Goal: Navigation & Orientation: Find specific page/section

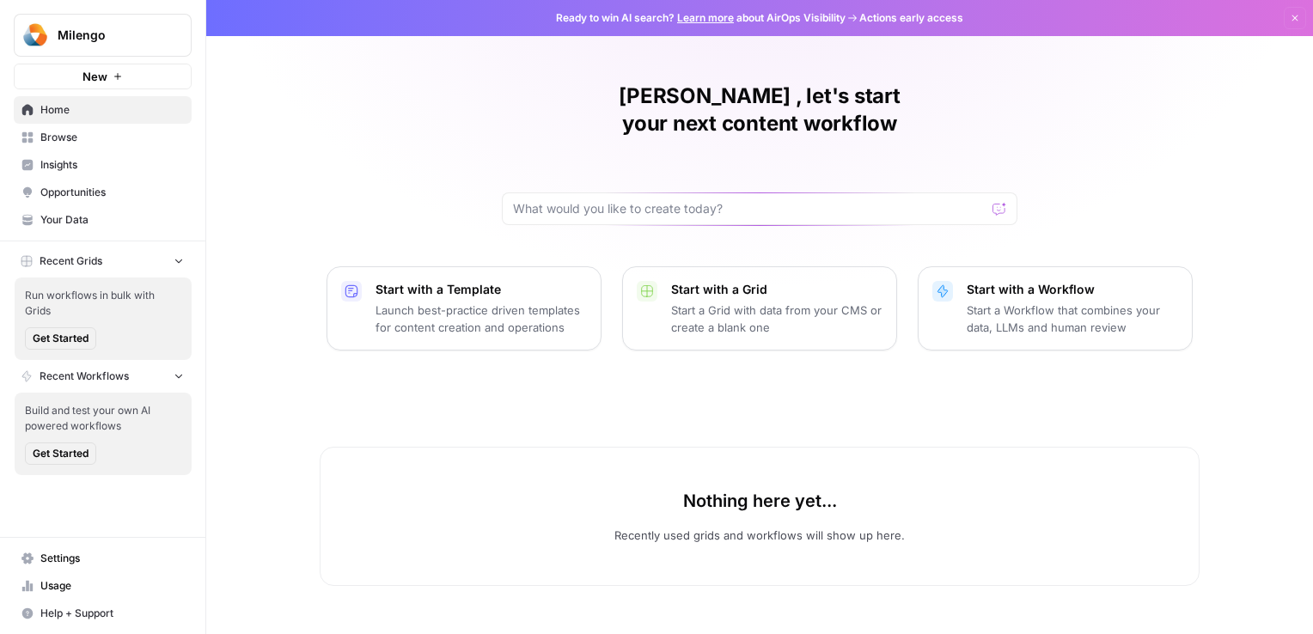
click at [62, 223] on span "Your Data" at bounding box center [112, 219] width 144 height 15
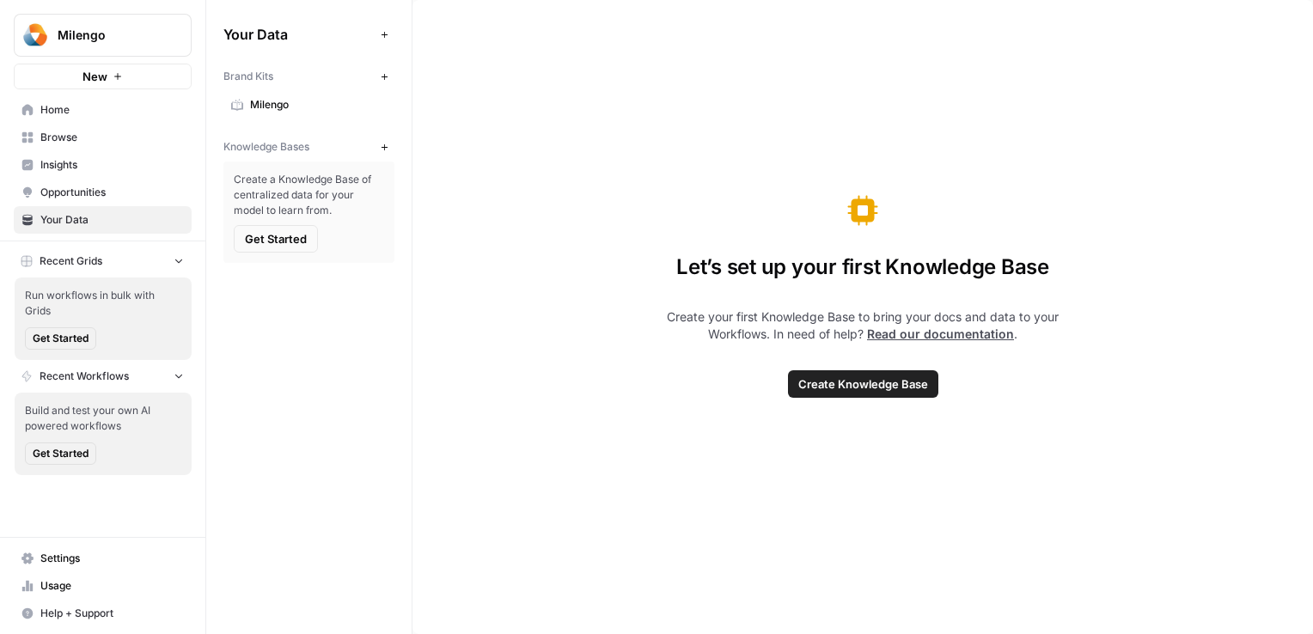
click at [562, 401] on div "Let’s set up your first Knowledge Base Create your first Knowledge Base to brin…" at bounding box center [863, 317] width 901 height 634
click at [64, 560] on span "Settings" at bounding box center [112, 558] width 144 height 15
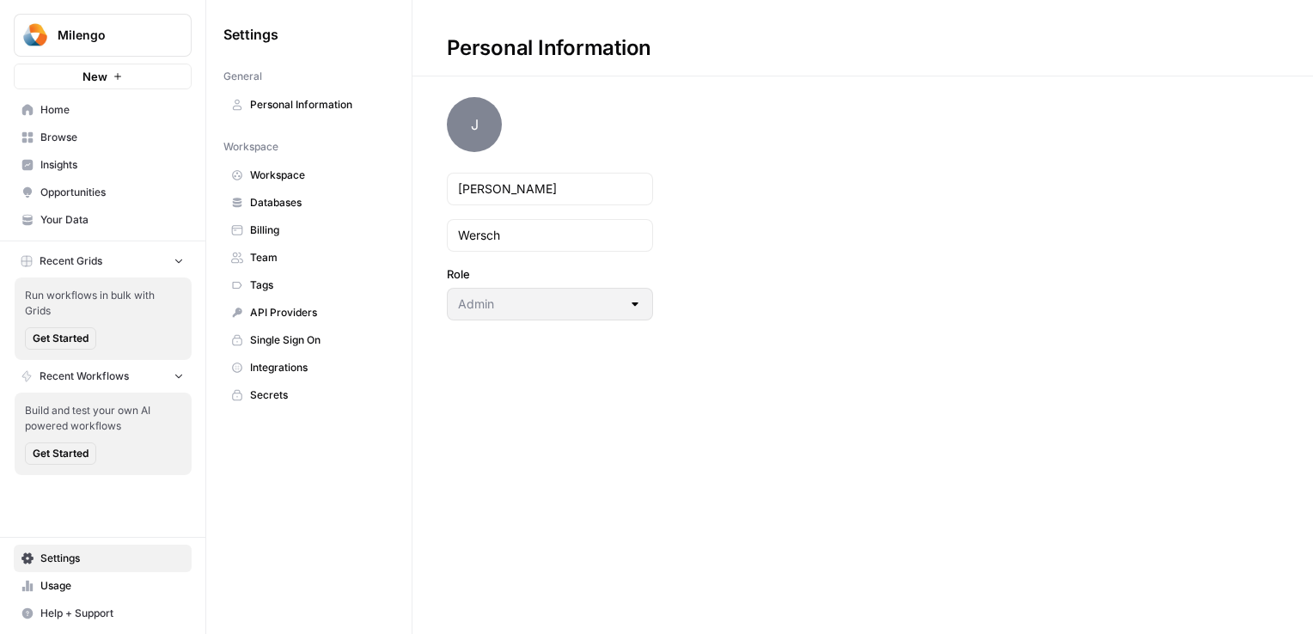
click at [284, 230] on span "Billing" at bounding box center [318, 230] width 137 height 15
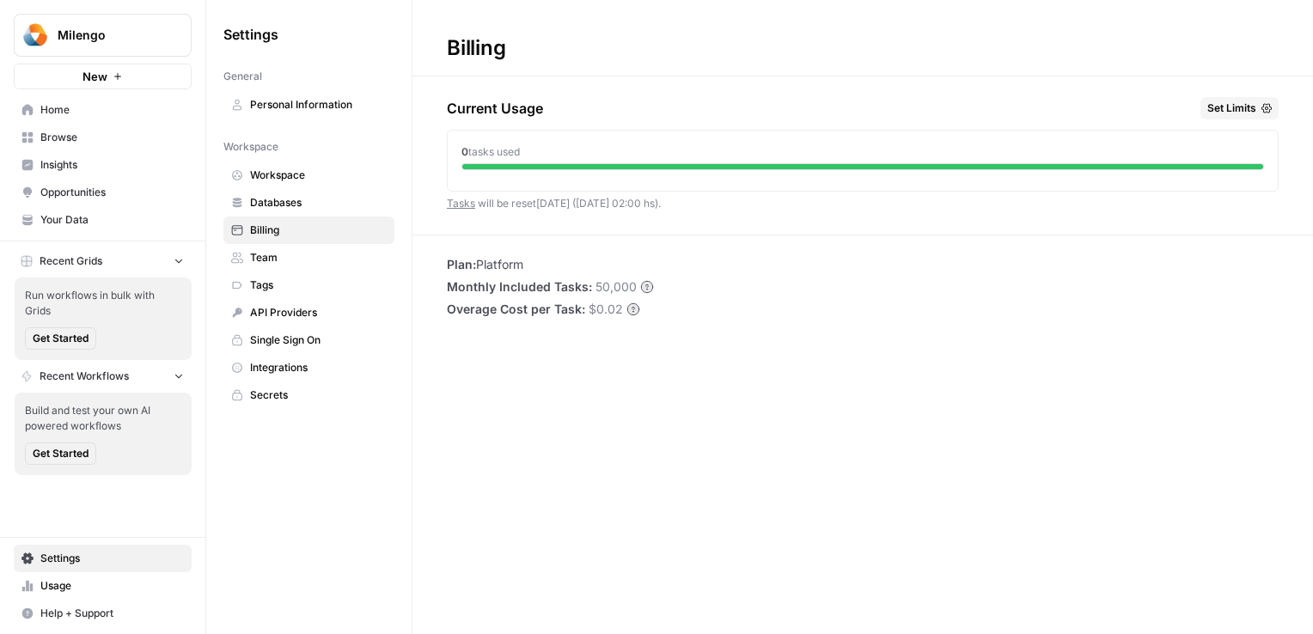
click at [274, 223] on span "Billing" at bounding box center [318, 230] width 137 height 15
click at [266, 205] on span "Databases" at bounding box center [318, 202] width 137 height 15
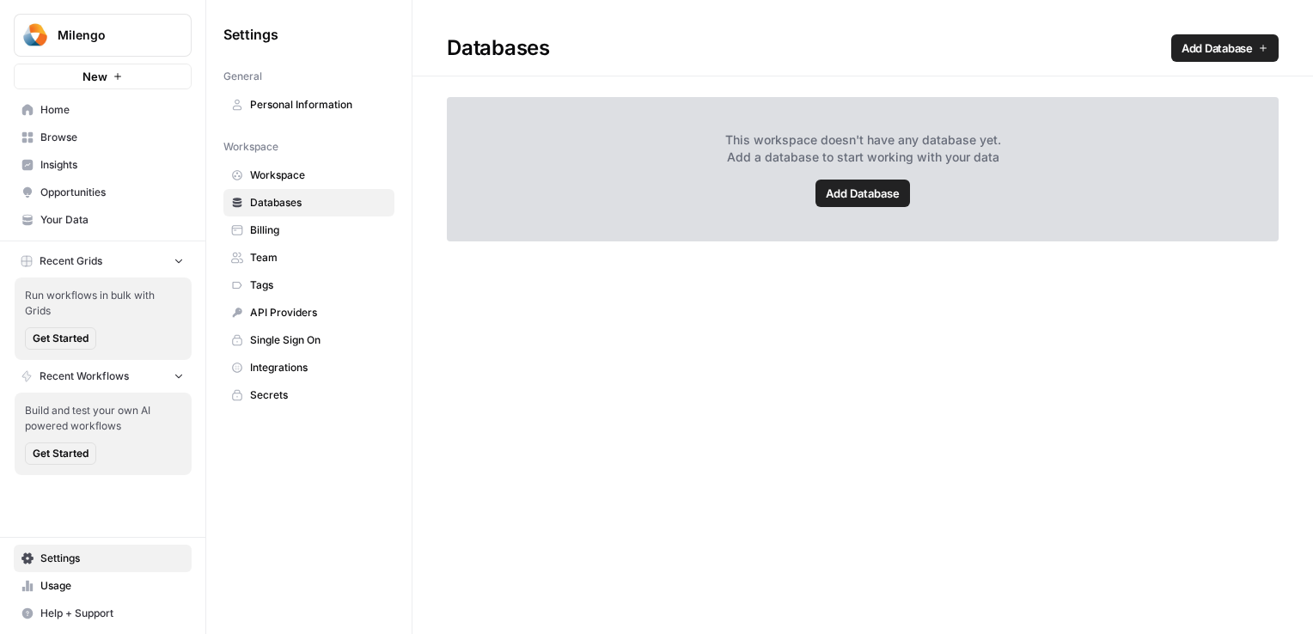
click at [261, 232] on span "Billing" at bounding box center [318, 230] width 137 height 15
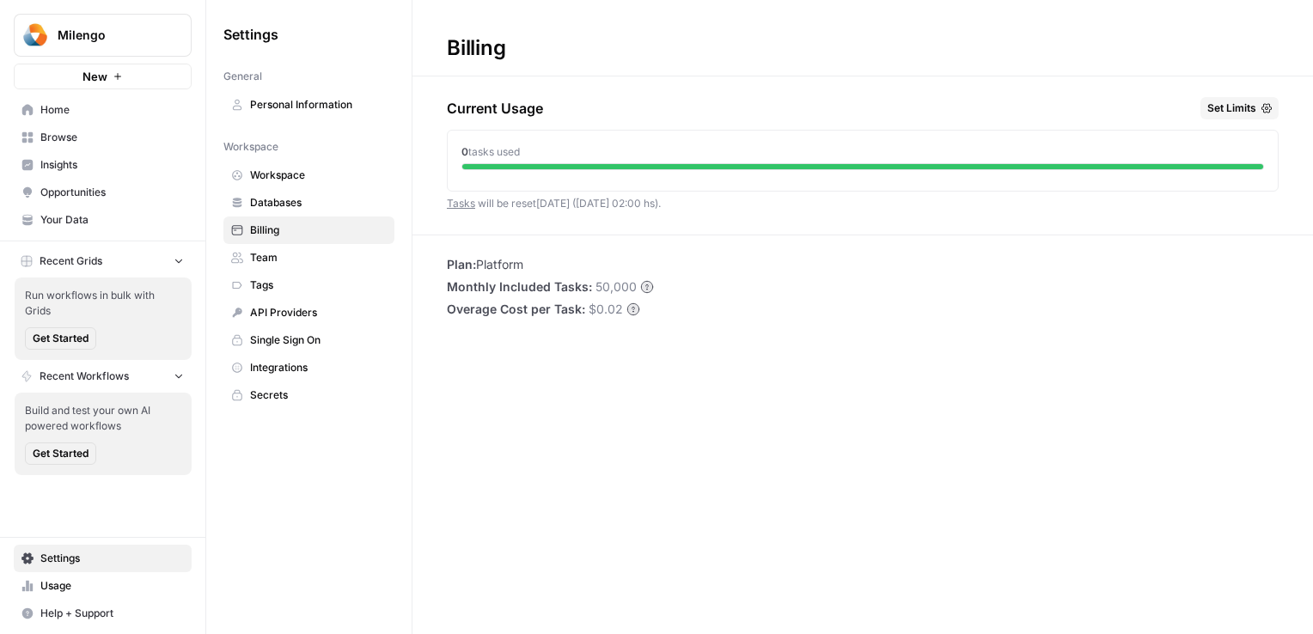
click at [247, 259] on link "Team" at bounding box center [308, 258] width 171 height 28
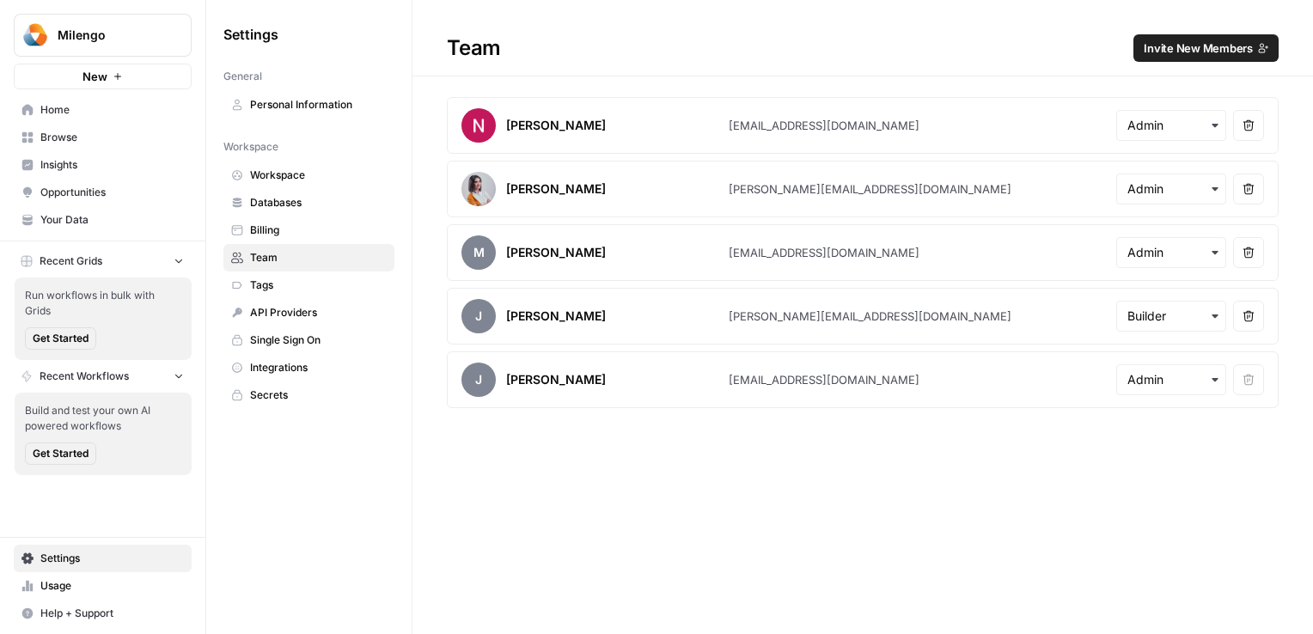
click at [266, 228] on span "Billing" at bounding box center [318, 230] width 137 height 15
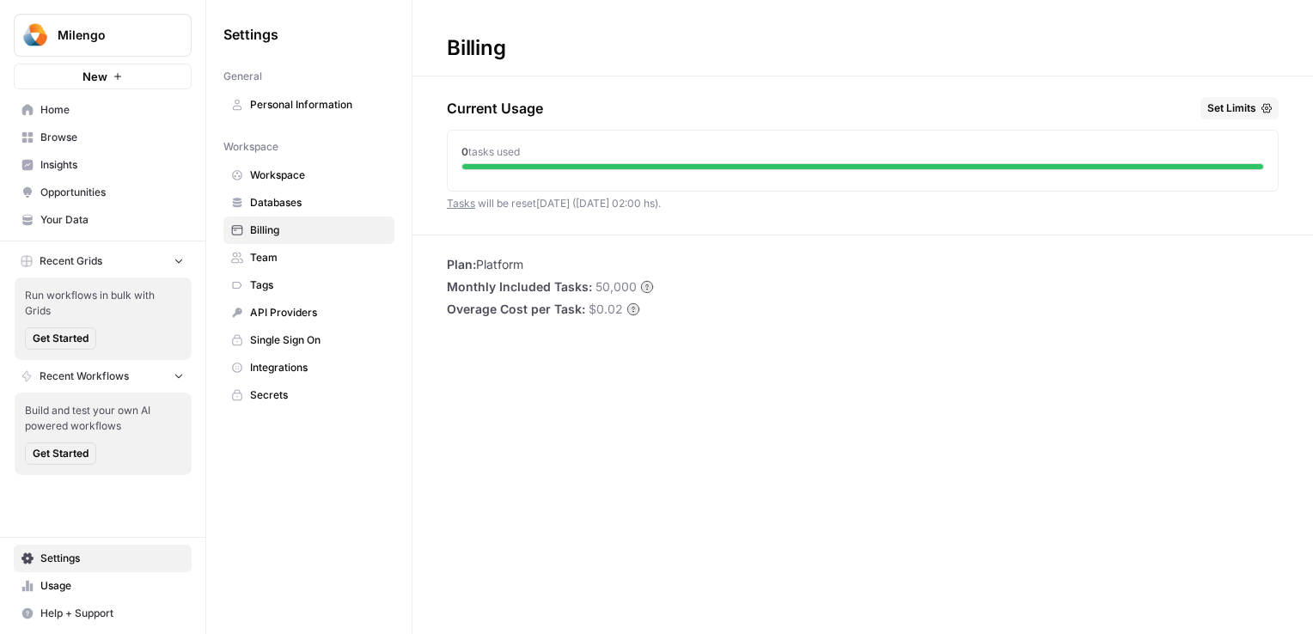
click at [574, 281] on span "Monthly Included Tasks:" at bounding box center [519, 286] width 145 height 17
click at [474, 270] on span "Plan:" at bounding box center [461, 264] width 29 height 15
click at [476, 270] on span "Plan:" at bounding box center [461, 264] width 29 height 15
click at [476, 267] on span "Plan:" at bounding box center [461, 264] width 29 height 15
click at [567, 241] on div "Billing Current Usage Set Limits 0 tasks used Tasks will be reset [DATE] ([DATE…" at bounding box center [863, 317] width 901 height 634
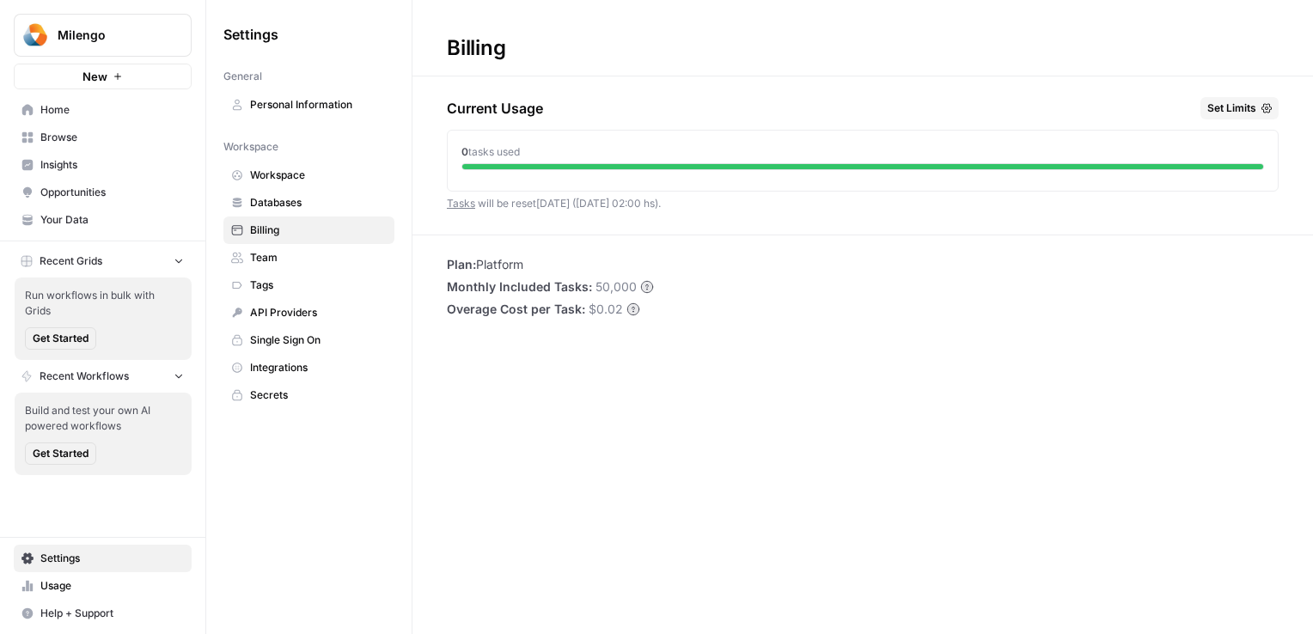
click at [284, 365] on span "Integrations" at bounding box center [318, 367] width 137 height 15
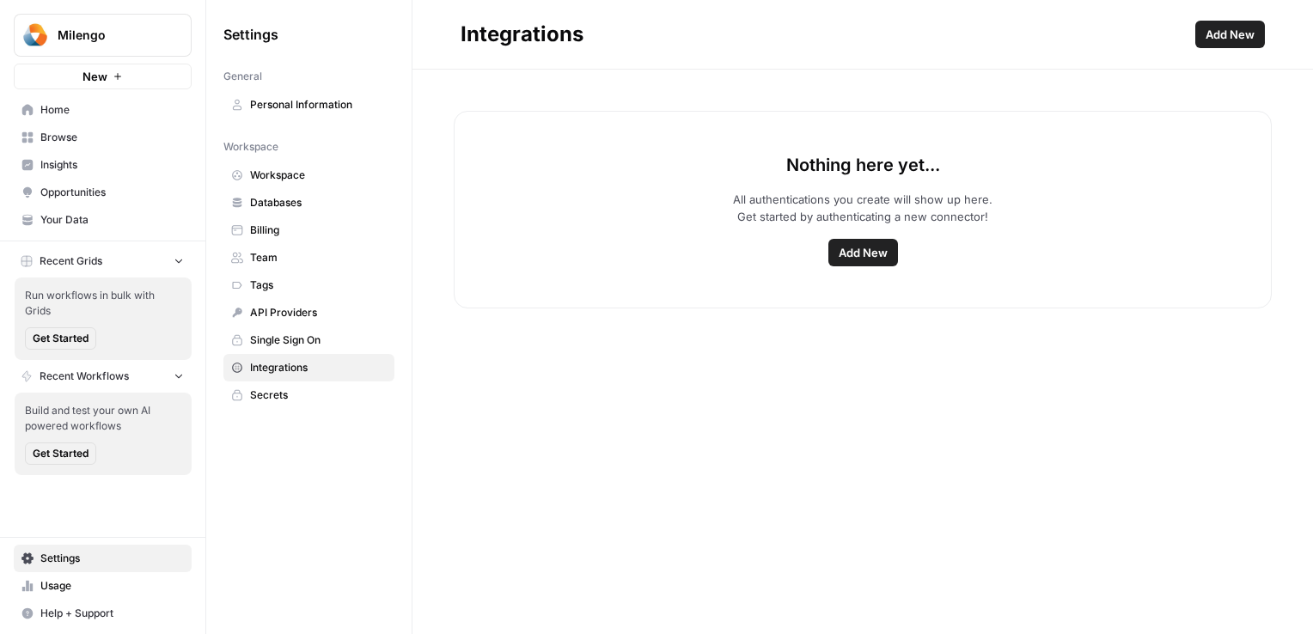
click at [306, 340] on span "Single Sign On" at bounding box center [318, 340] width 137 height 15
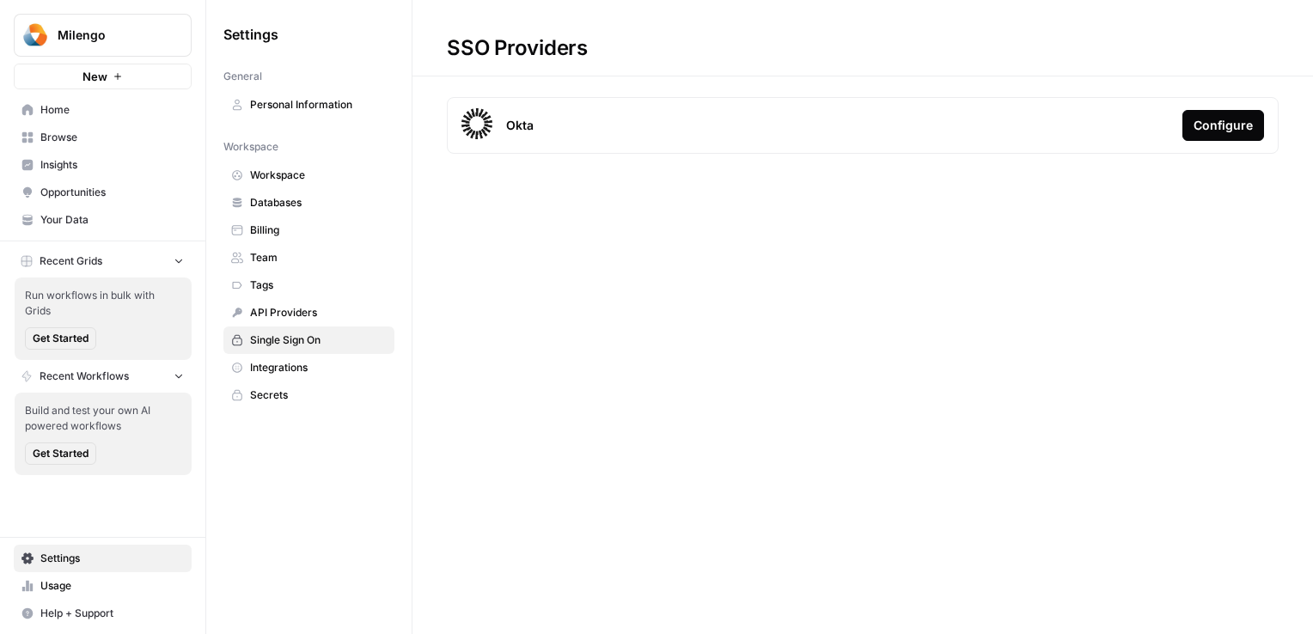
click at [292, 321] on link "API Providers" at bounding box center [308, 313] width 171 height 28
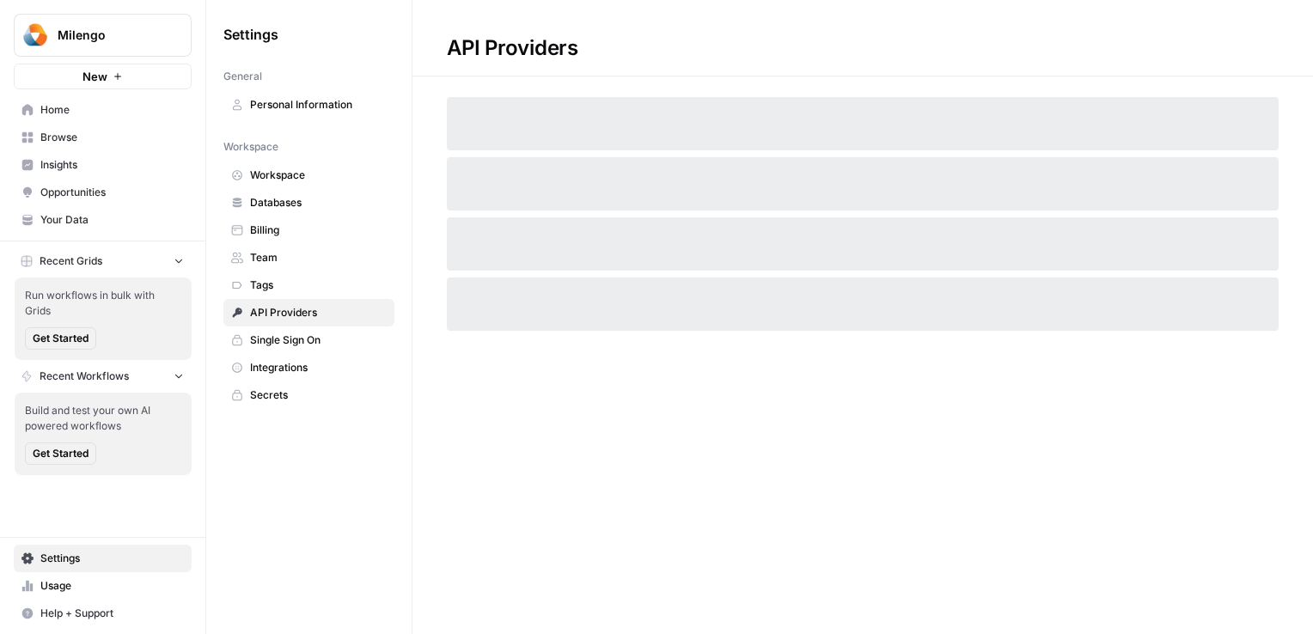
click at [247, 282] on link "Tags" at bounding box center [308, 286] width 171 height 28
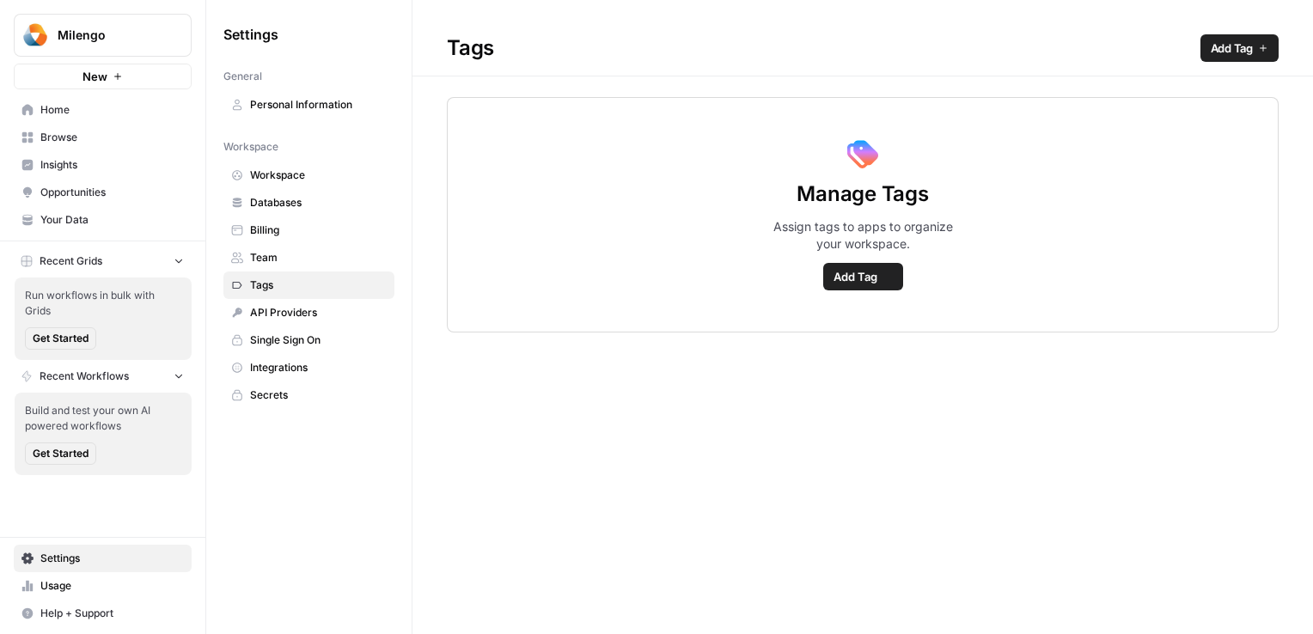
click at [259, 259] on span "Team" at bounding box center [318, 257] width 137 height 15
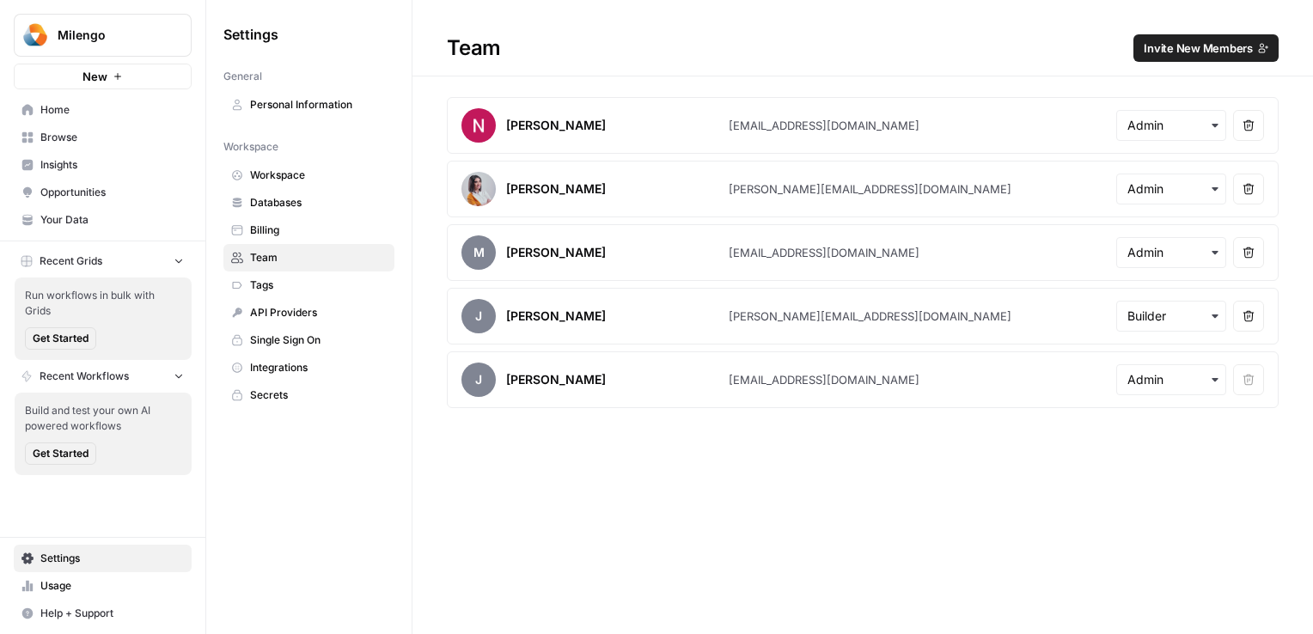
click at [274, 225] on span "Billing" at bounding box center [318, 230] width 137 height 15
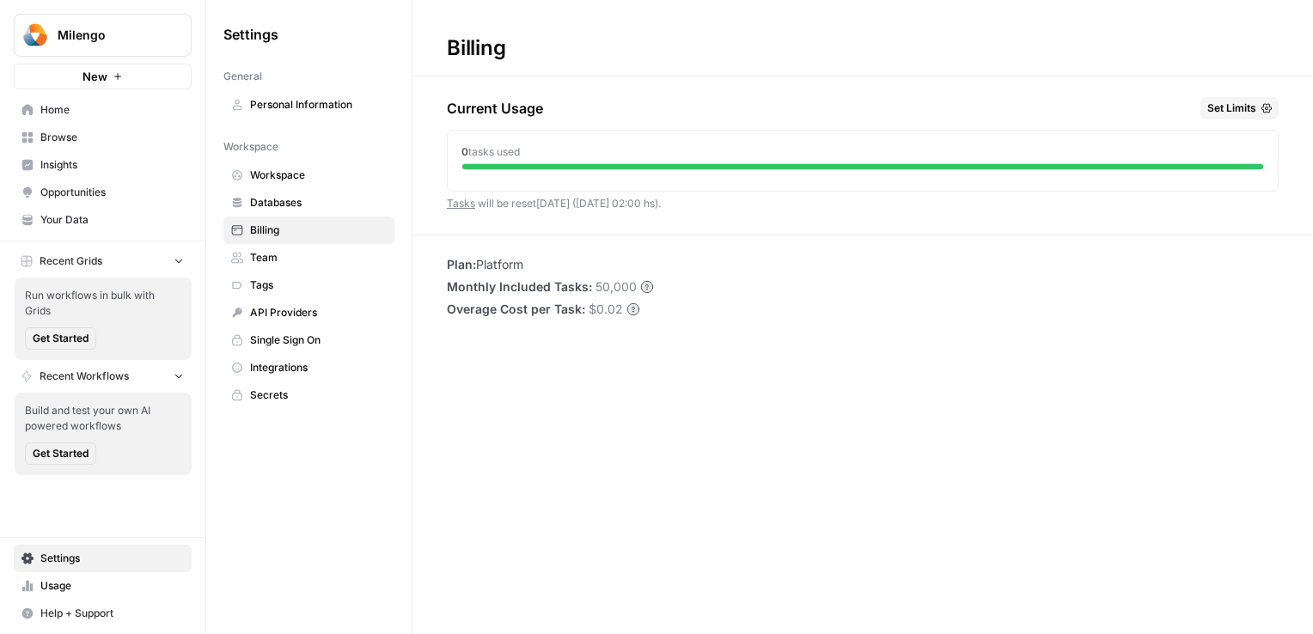
click at [504, 160] on div "0 tasks used" at bounding box center [863, 157] width 830 height 53
click at [320, 104] on span "Personal Information" at bounding box center [318, 104] width 137 height 15
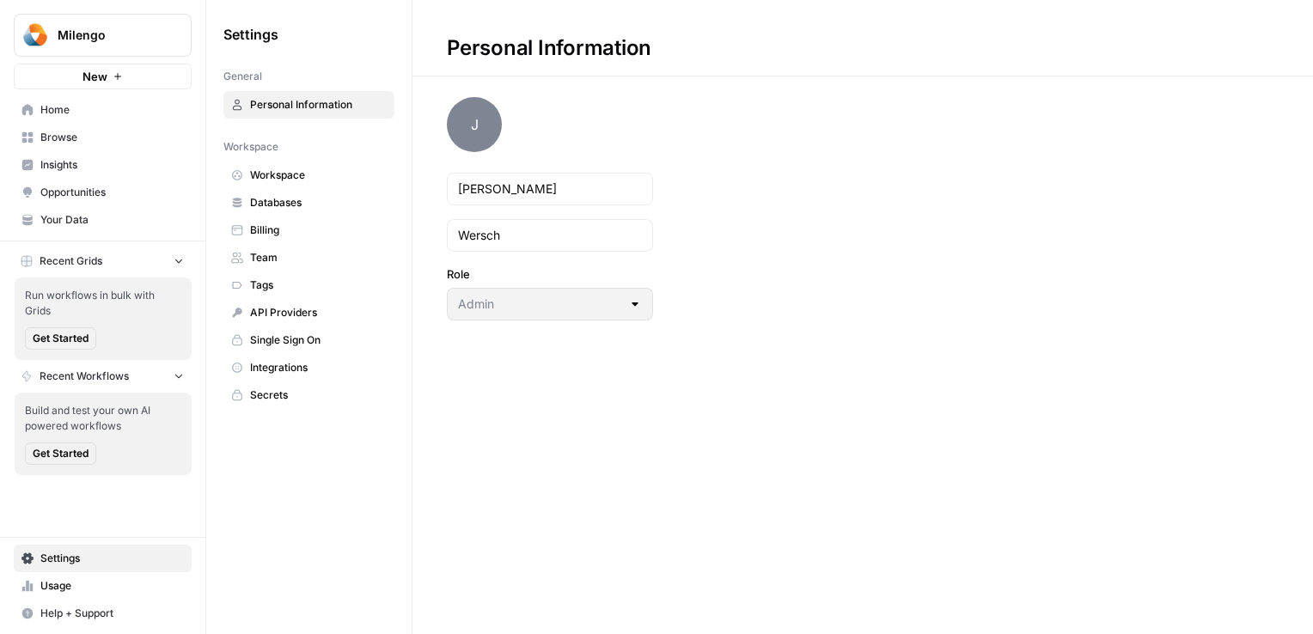
click at [250, 197] on span "Databases" at bounding box center [318, 202] width 137 height 15
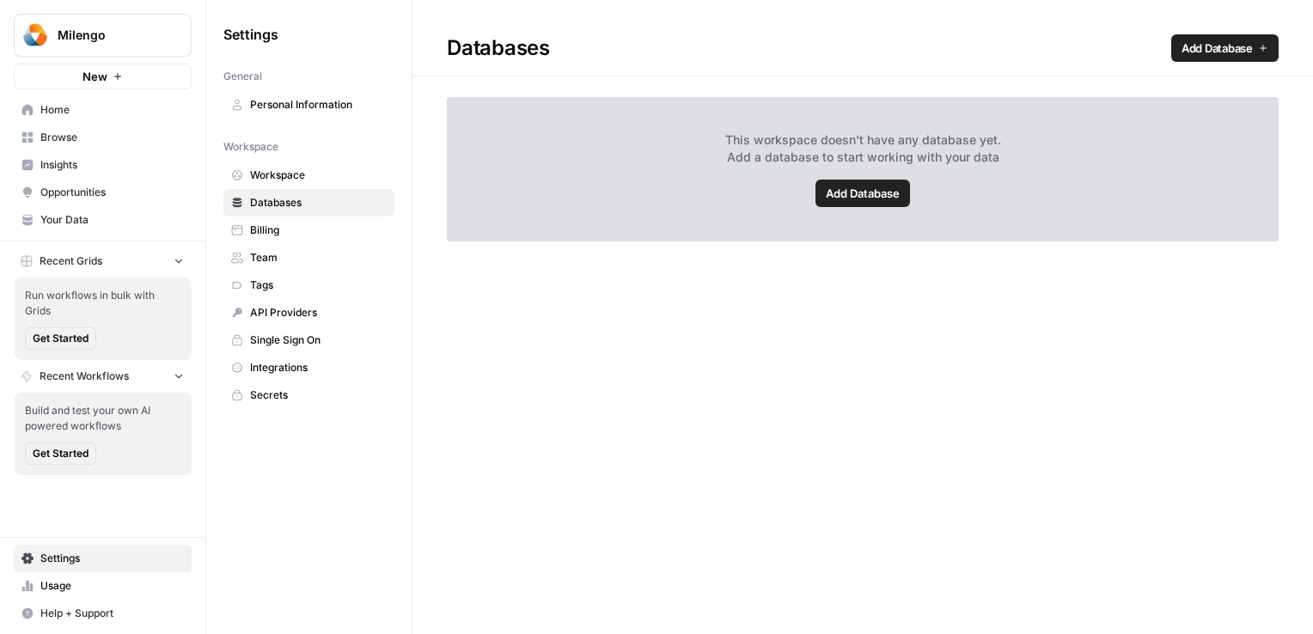
click at [293, 101] on span "Personal Information" at bounding box center [318, 104] width 137 height 15
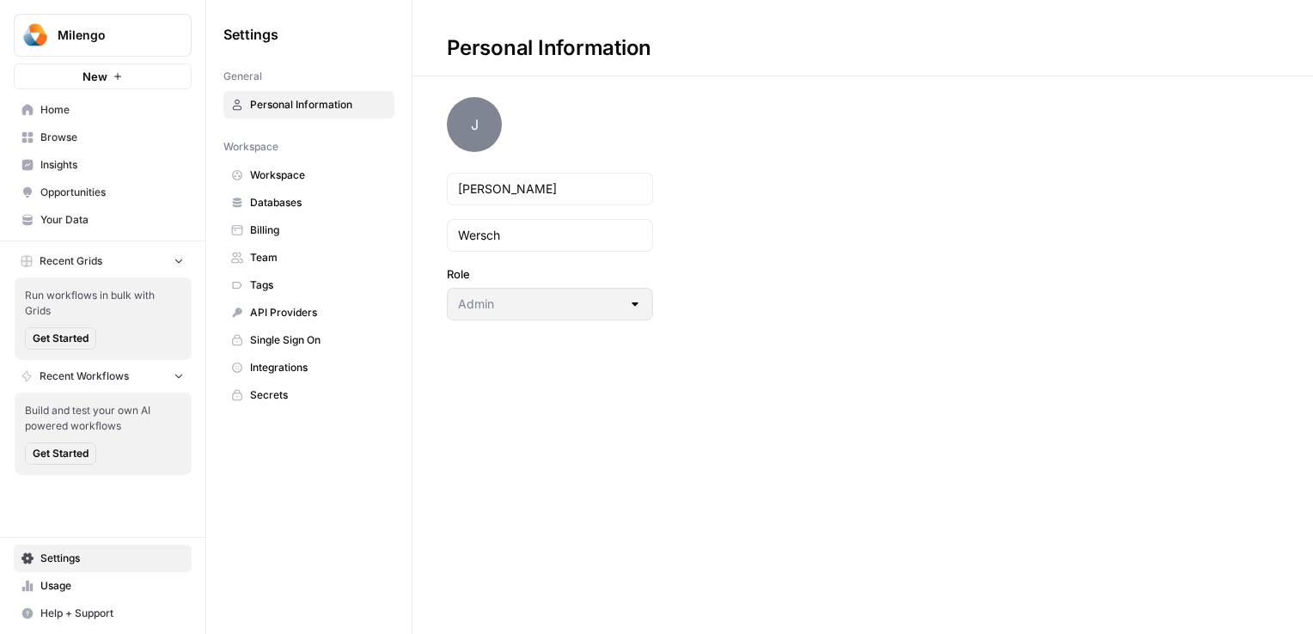
click at [260, 228] on span "Billing" at bounding box center [318, 230] width 137 height 15
